Goal: Task Accomplishment & Management: Use online tool/utility

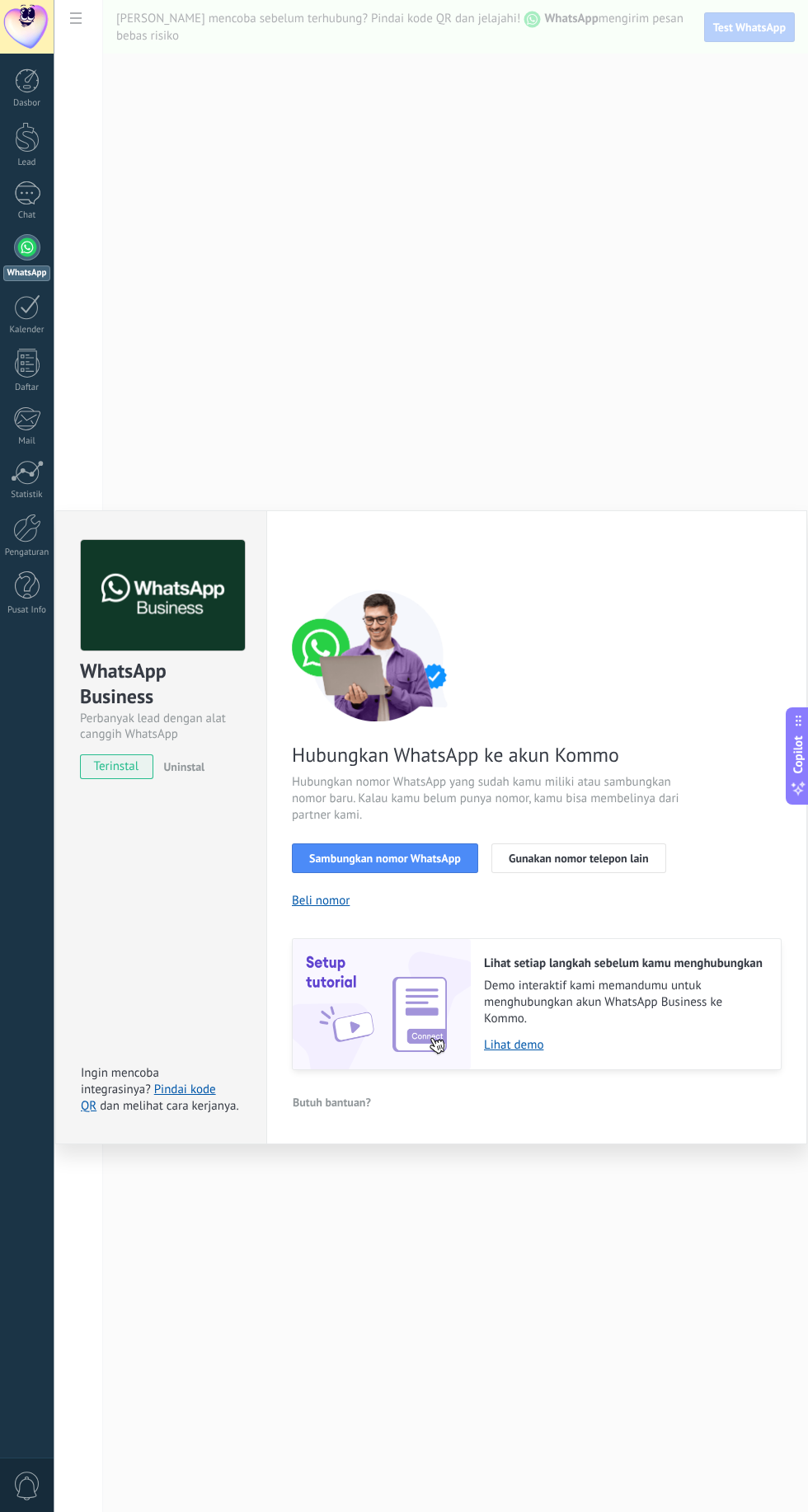
click at [438, 864] on span "Sambungkan nomor WhatsApp" at bounding box center [384, 859] width 151 height 12
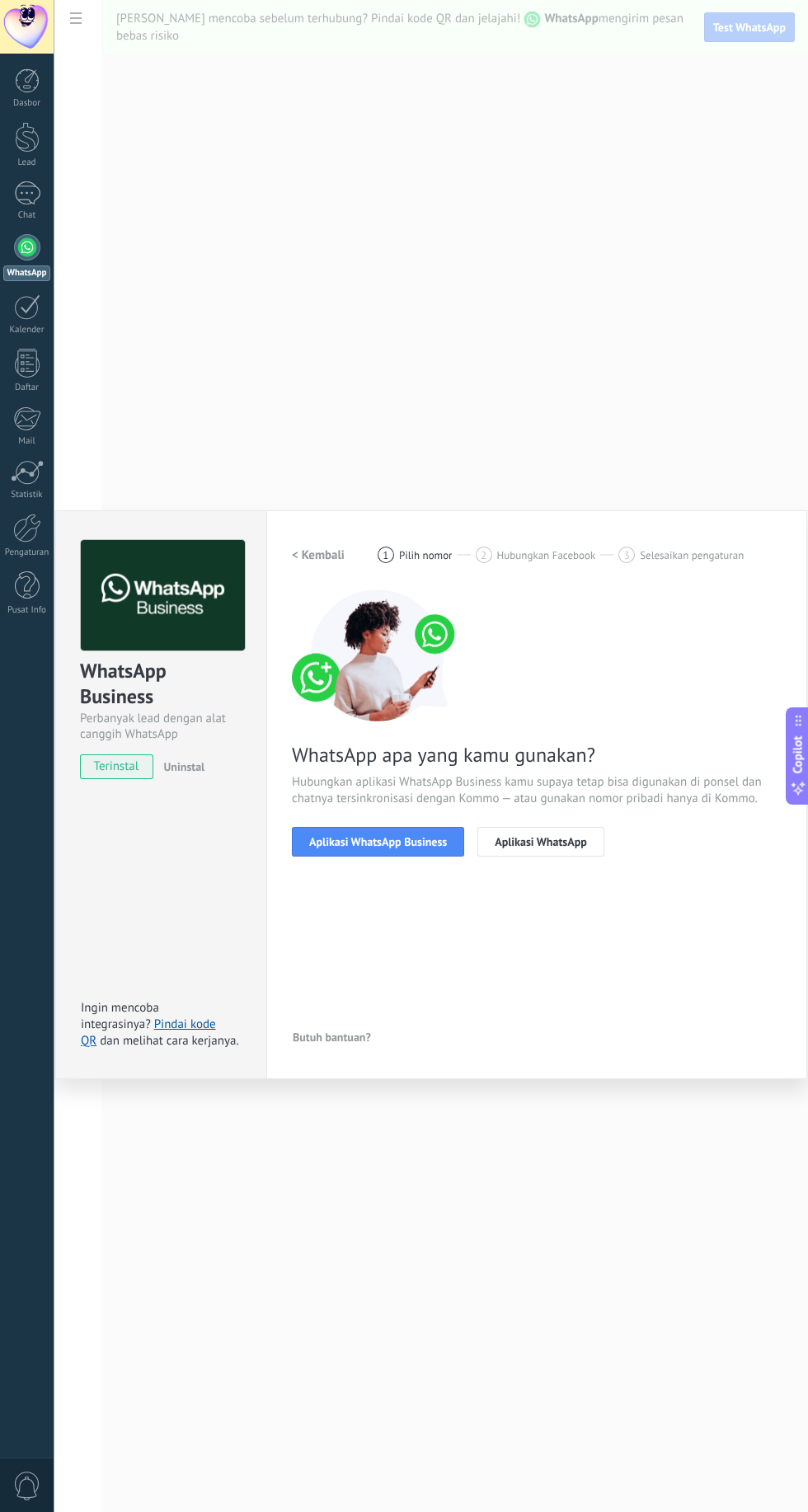
click at [420, 857] on button "Aplikasi WhatsApp Business" at bounding box center [378, 841] width 173 height 29
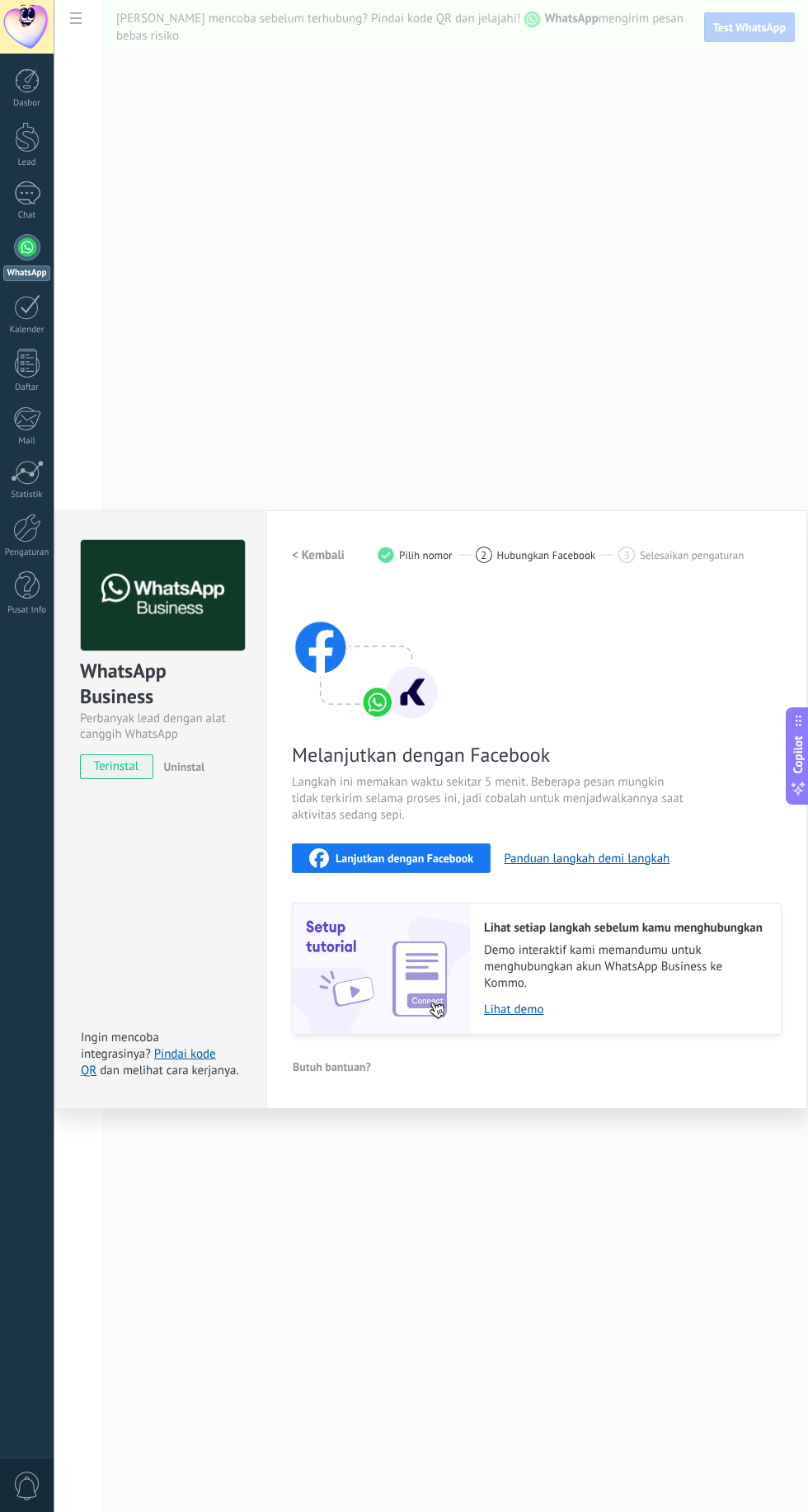
click at [443, 864] on span "Lanjutkan dengan Facebook" at bounding box center [404, 859] width 138 height 12
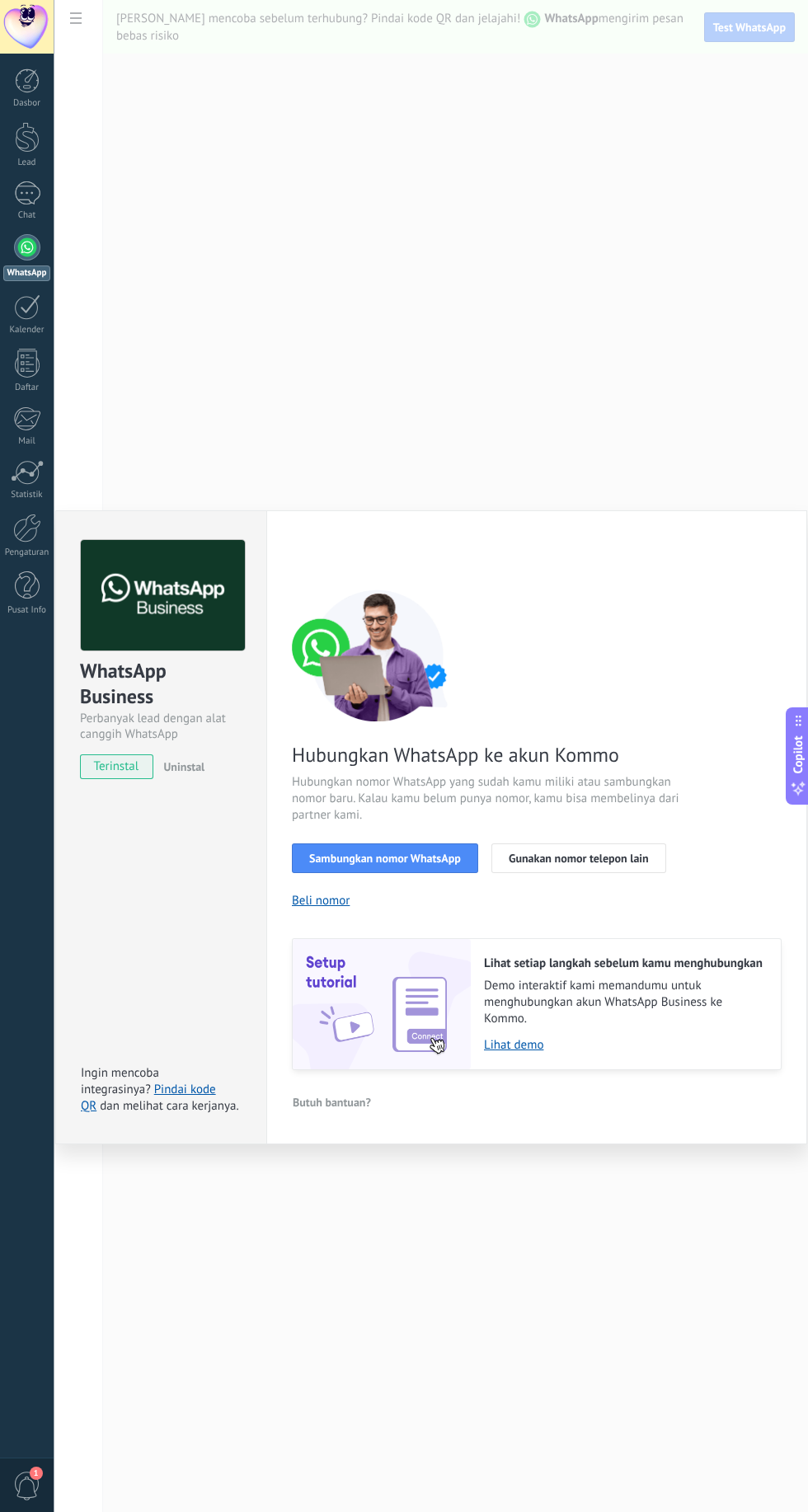
click at [416, 864] on span "Sambungkan nomor WhatsApp" at bounding box center [384, 859] width 151 height 12
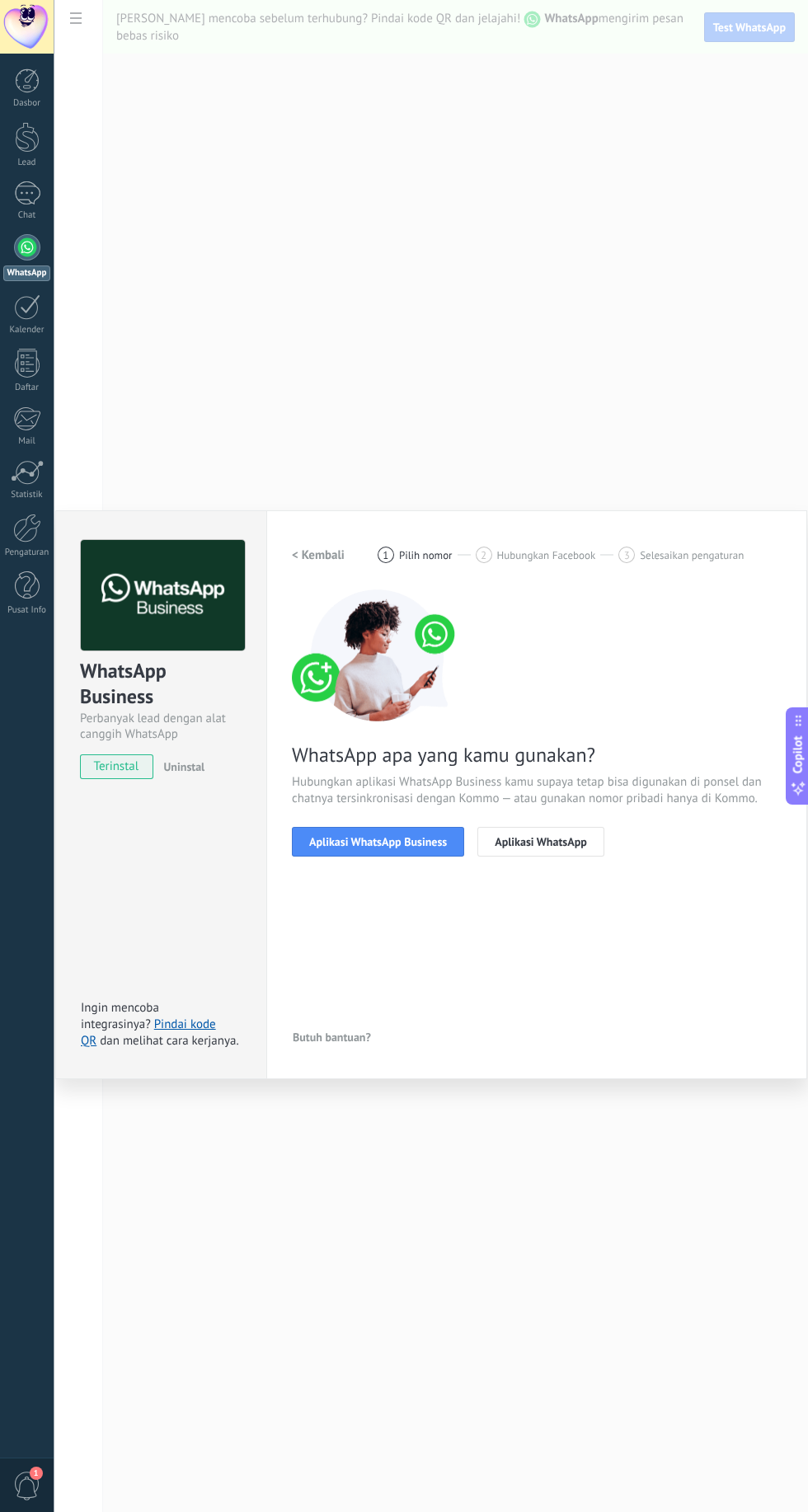
click at [434, 857] on button "Aplikasi WhatsApp Business" at bounding box center [378, 841] width 173 height 29
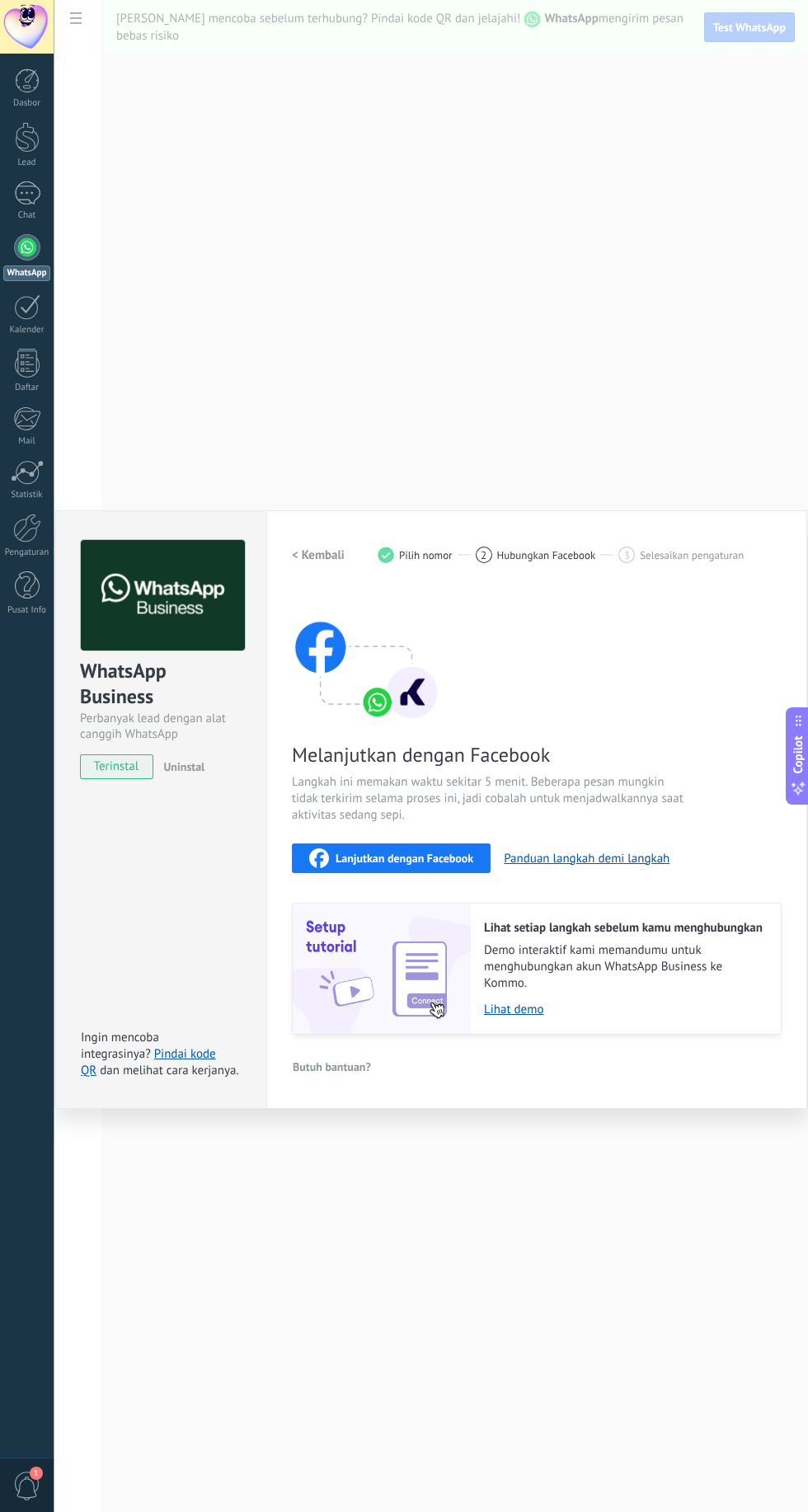
click at [425, 864] on span "Lanjutkan dengan Facebook" at bounding box center [404, 859] width 138 height 12
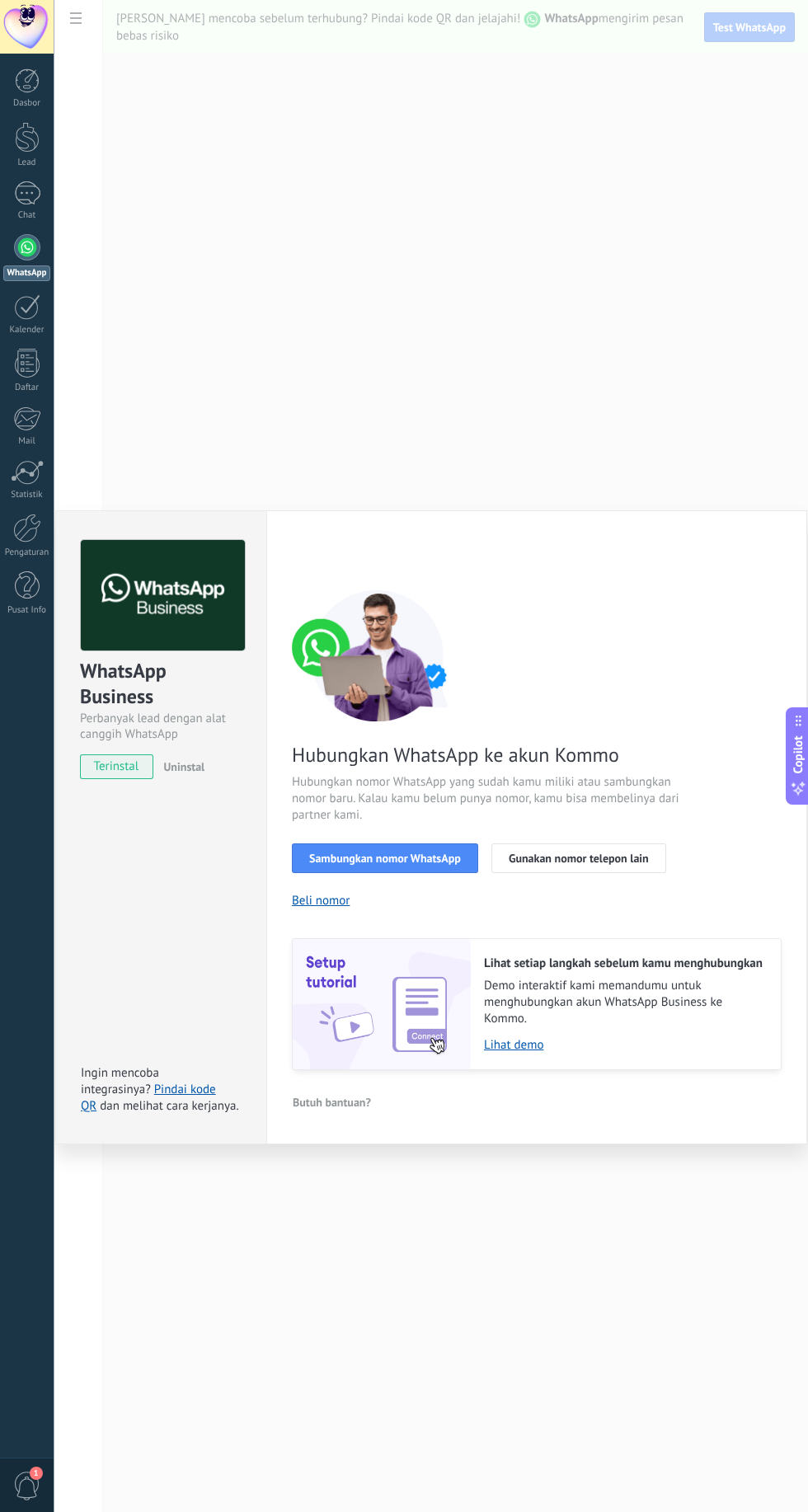
click at [451, 864] on span "Sambungkan nomor WhatsApp" at bounding box center [384, 859] width 151 height 12
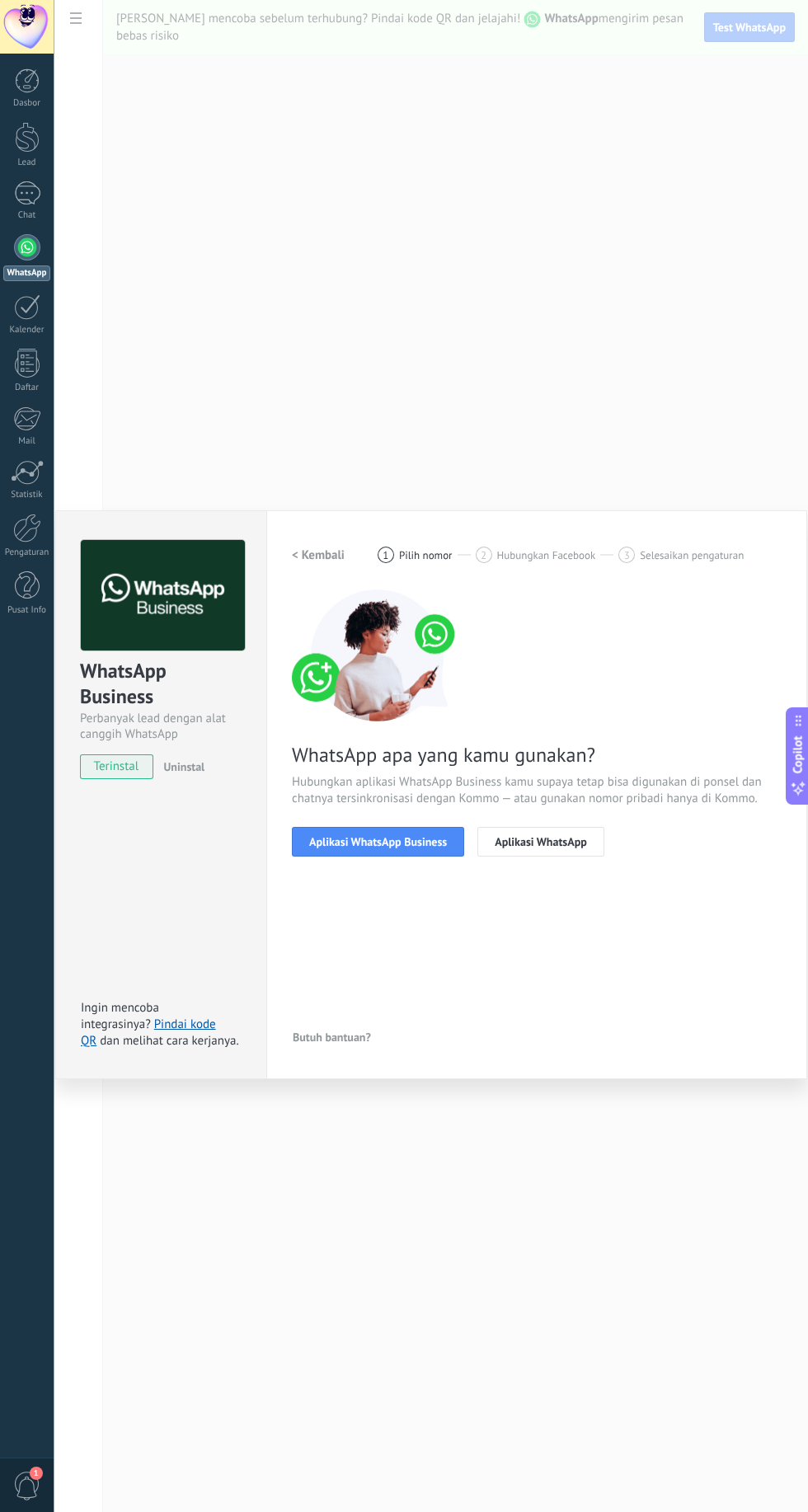
click at [438, 847] on span "Aplikasi WhatsApp Business" at bounding box center [378, 842] width 138 height 12
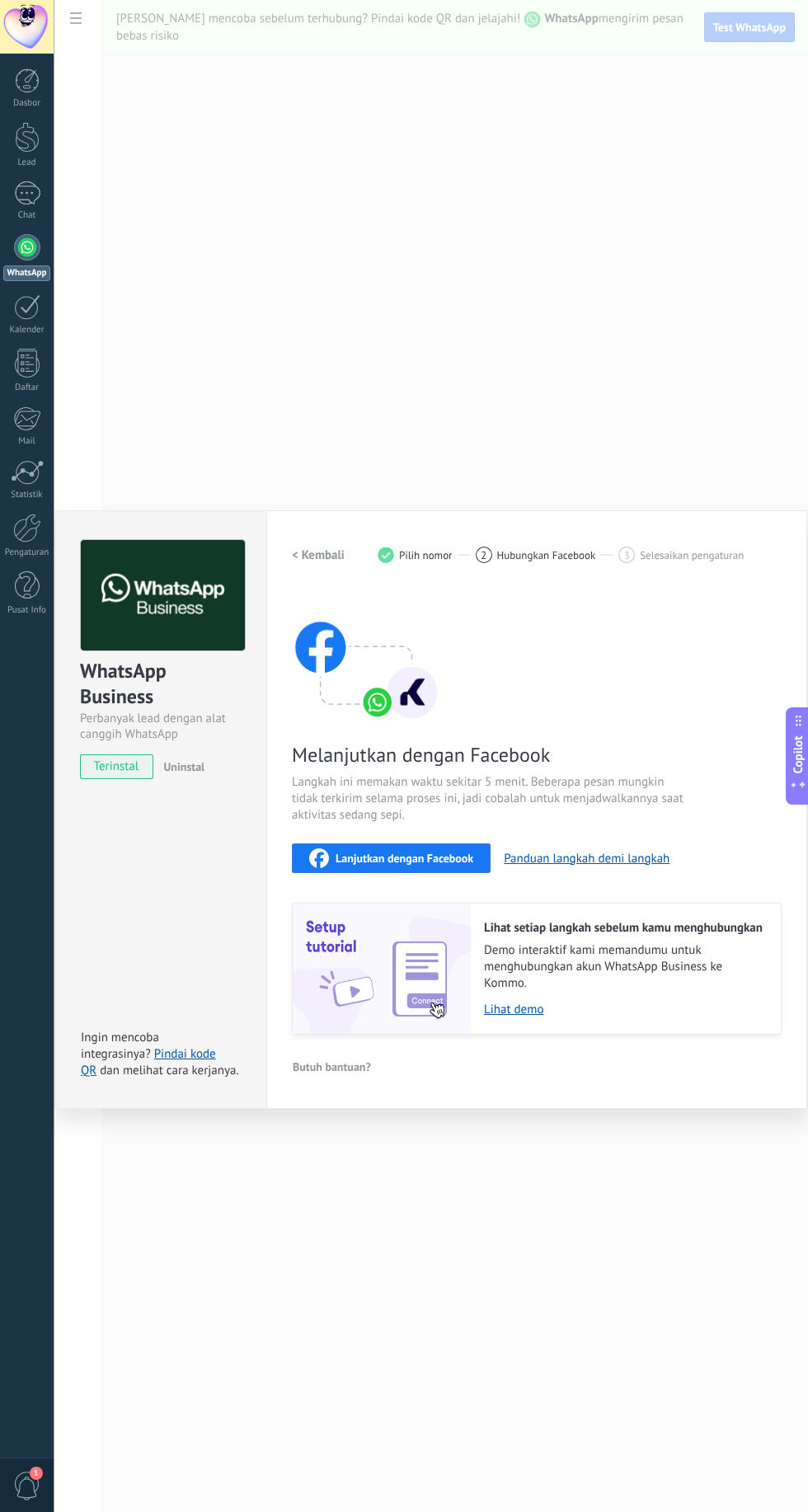
click at [449, 864] on span "Lanjutkan dengan Facebook" at bounding box center [404, 859] width 138 height 12
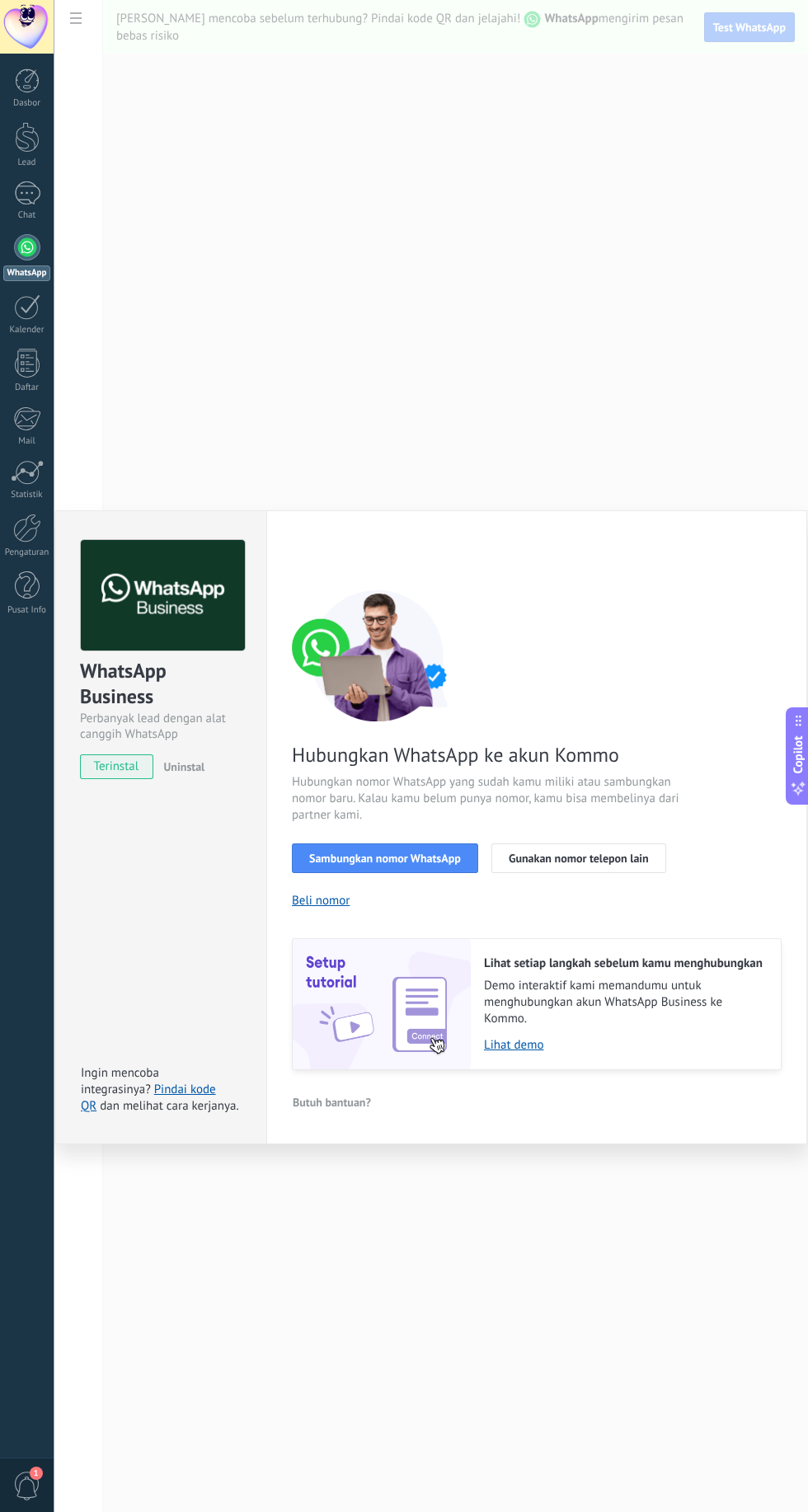
click at [432, 874] on button "Sambungkan nomor WhatsApp" at bounding box center [384, 858] width 186 height 29
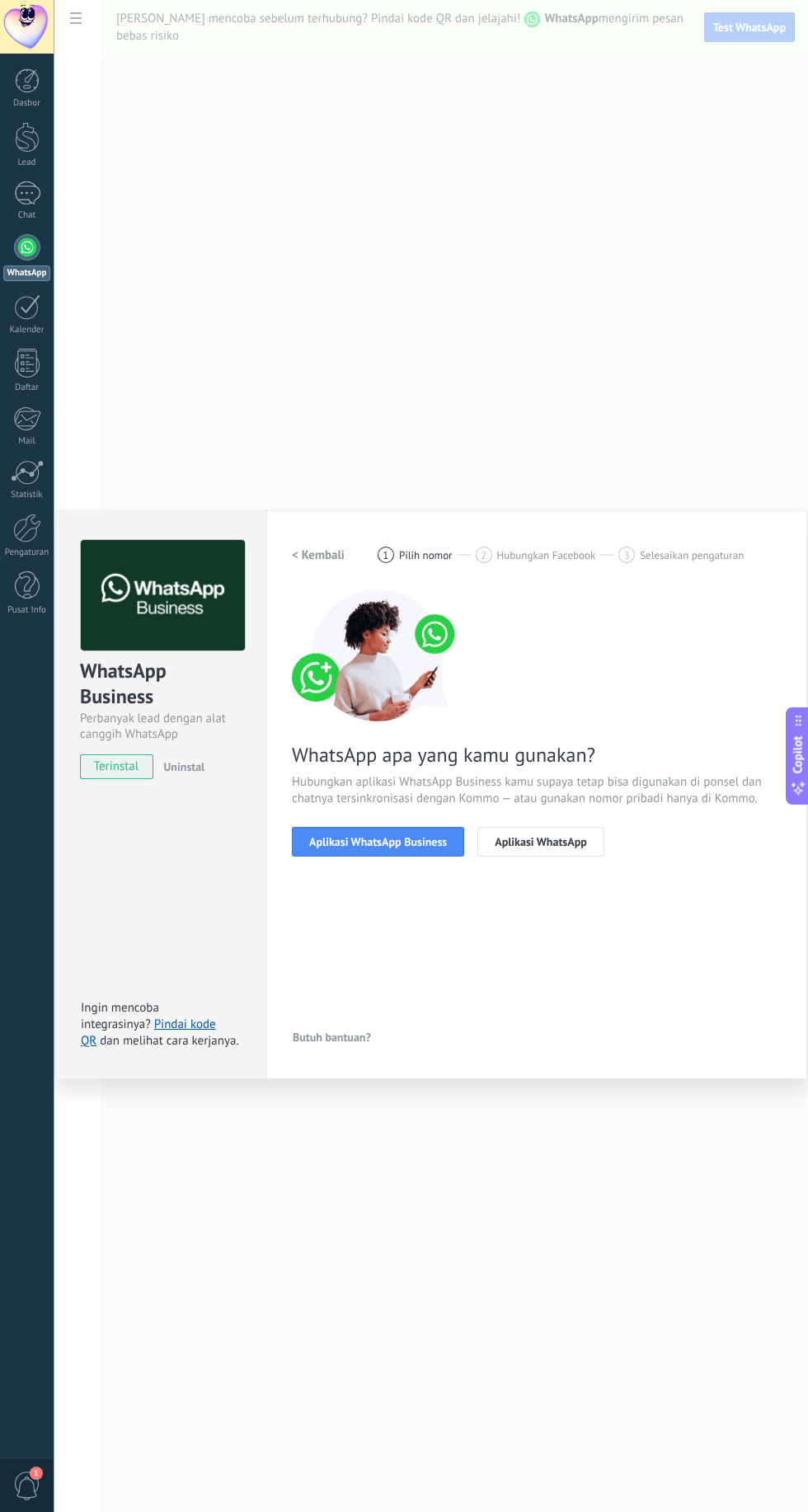
click at [434, 857] on button "Aplikasi WhatsApp Business" at bounding box center [378, 841] width 173 height 29
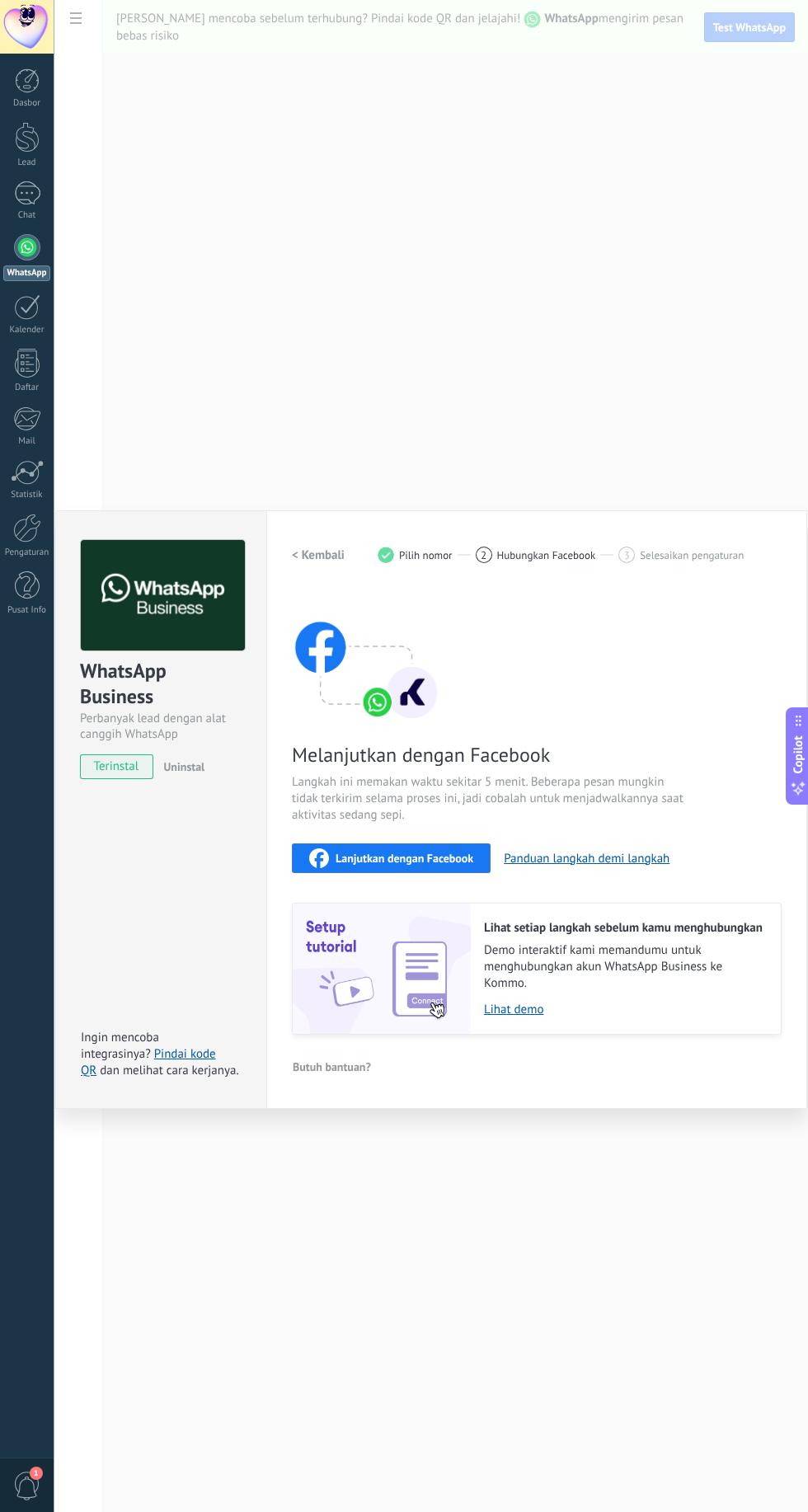
click at [449, 869] on div "Lanjutkan dengan Facebook" at bounding box center [391, 858] width 164 height 20
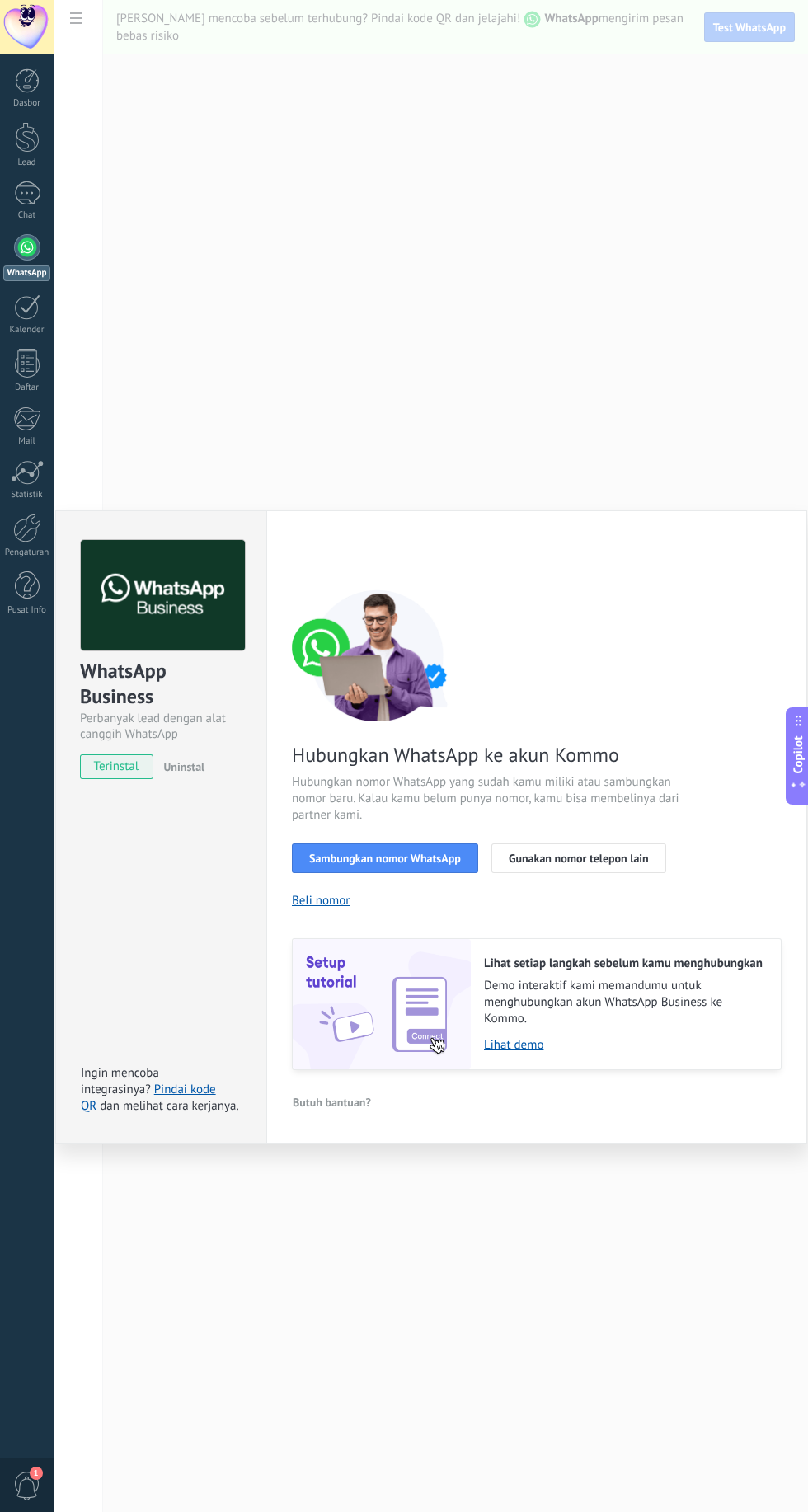
click at [428, 864] on span "Sambungkan nomor WhatsApp" at bounding box center [384, 859] width 151 height 12
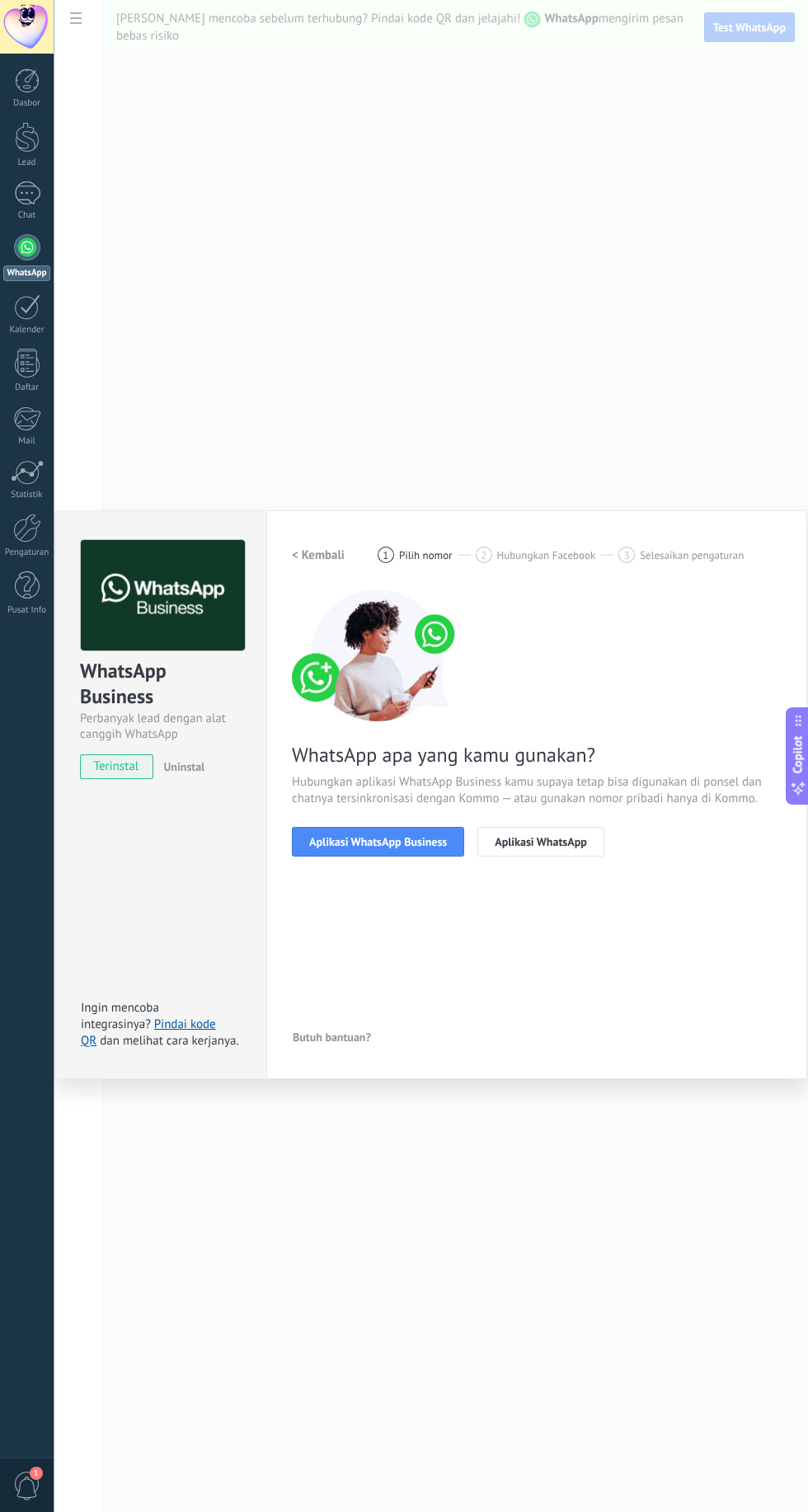
click at [401, 847] on span "Aplikasi WhatsApp Business" at bounding box center [378, 842] width 138 height 12
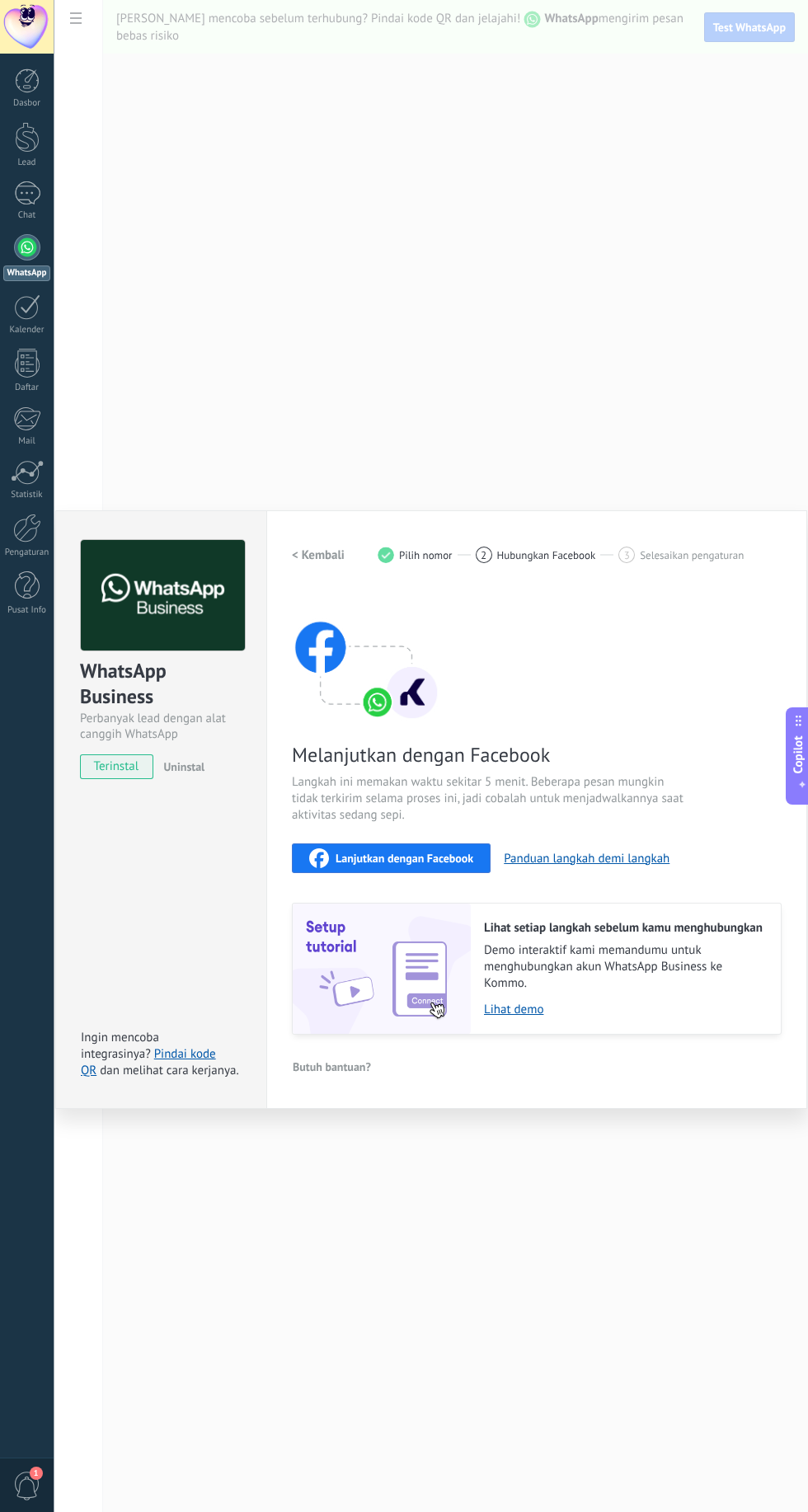
click at [444, 864] on span "Lanjutkan dengan Facebook" at bounding box center [404, 859] width 138 height 12
